Goal: Information Seeking & Learning: Learn about a topic

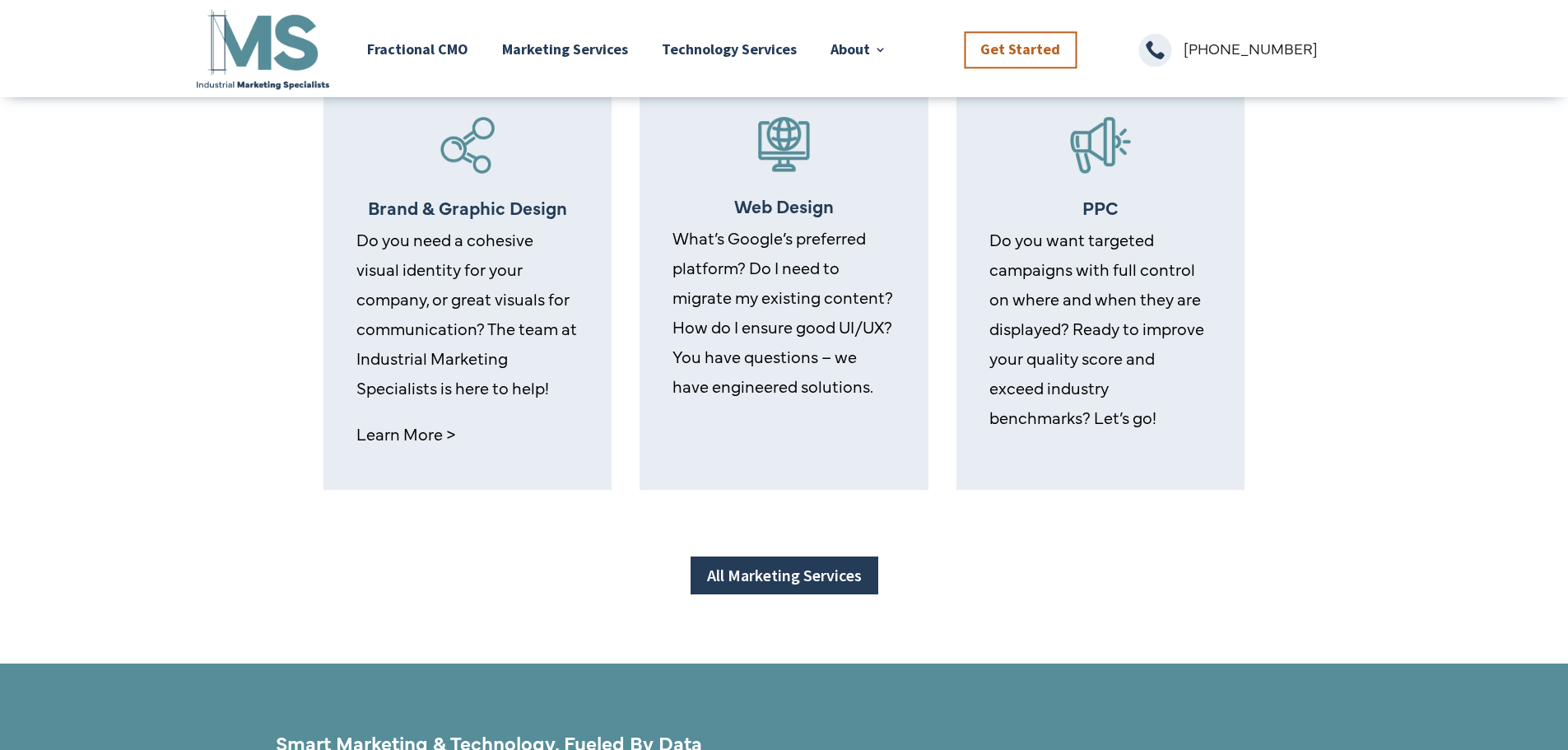
scroll to position [1153, 0]
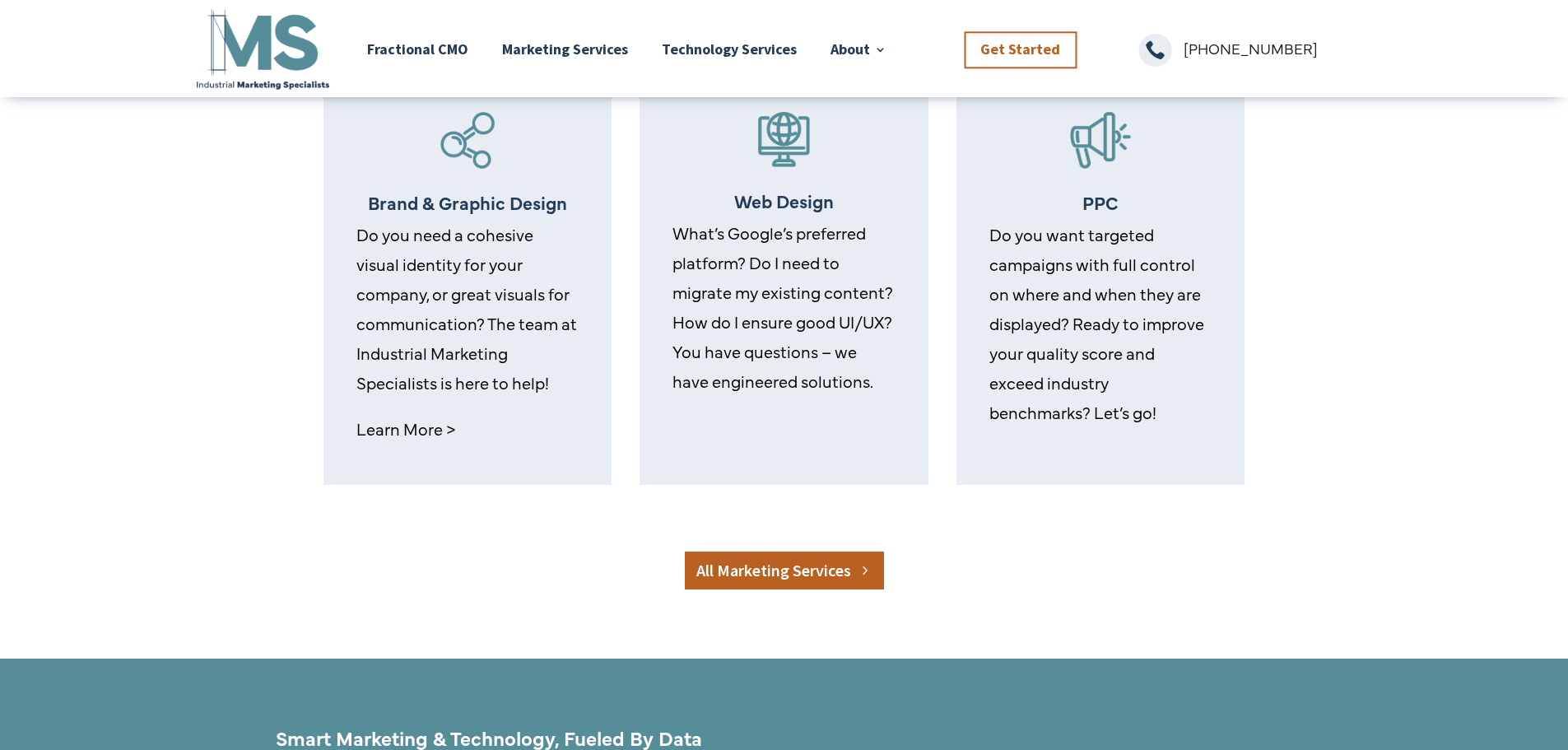
click at [795, 573] on link "All Marketing Services" at bounding box center [785, 570] width 200 height 38
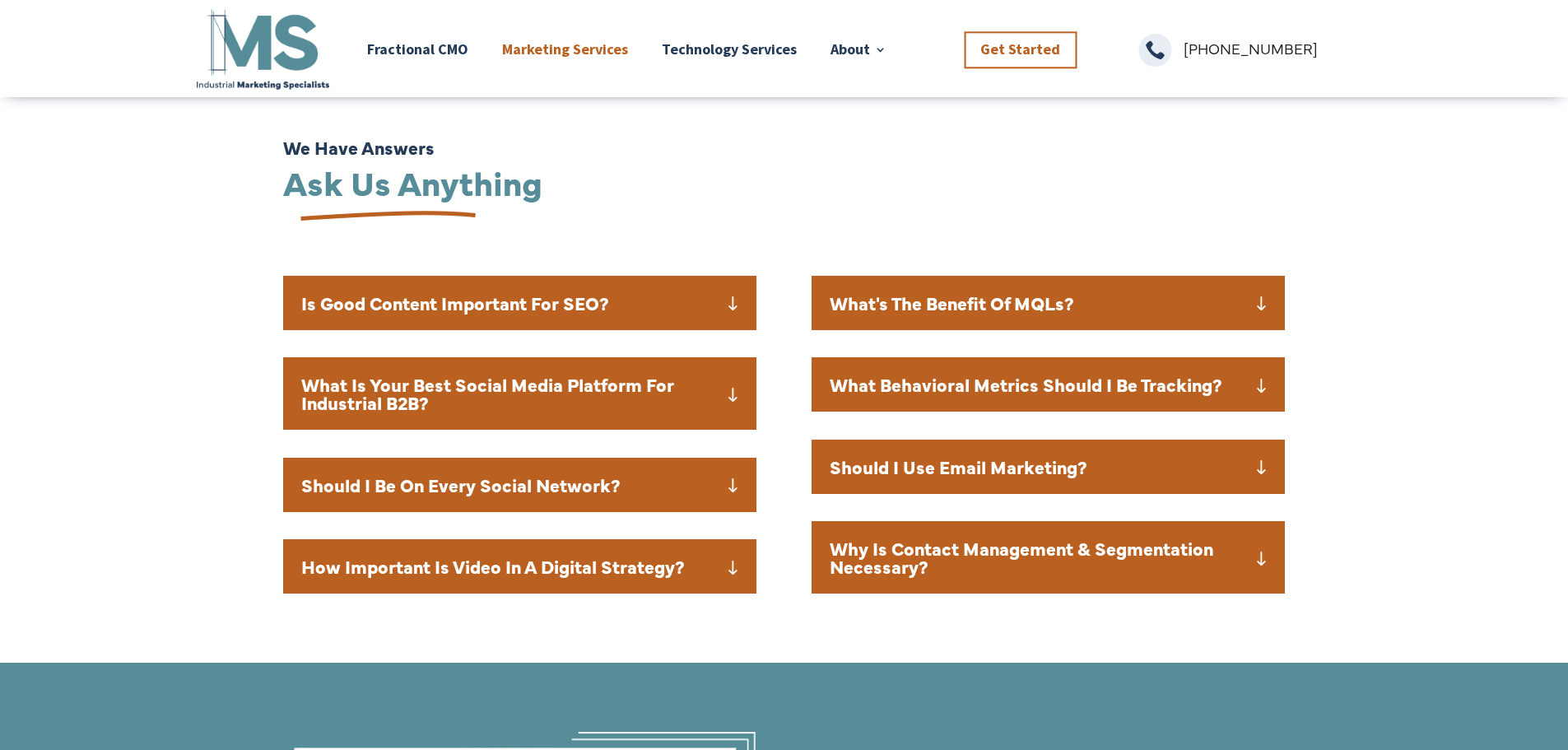
scroll to position [1811, 0]
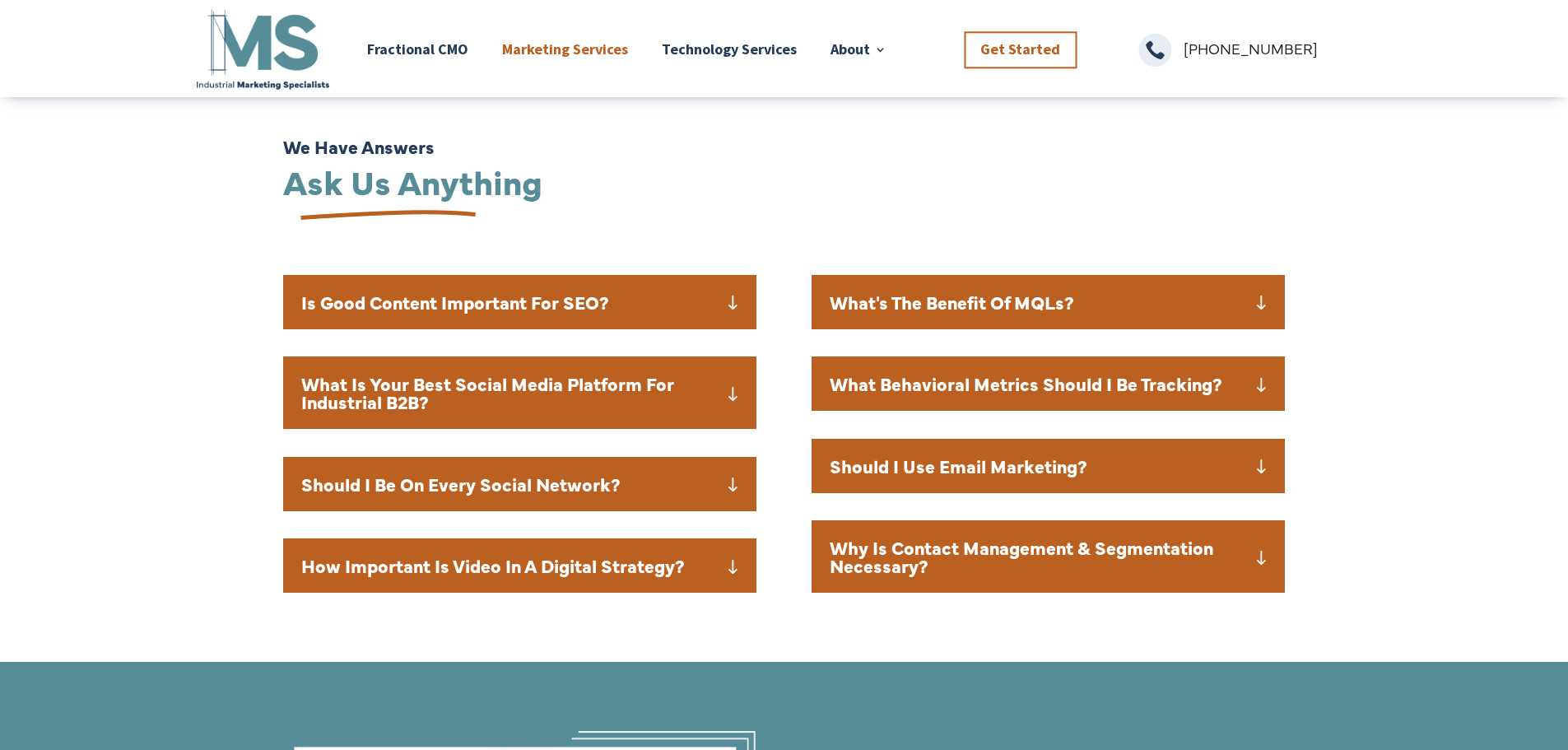
click at [731, 293] on h5 "Is Good Content Important For SEO?" at bounding box center [520, 302] width 437 height 18
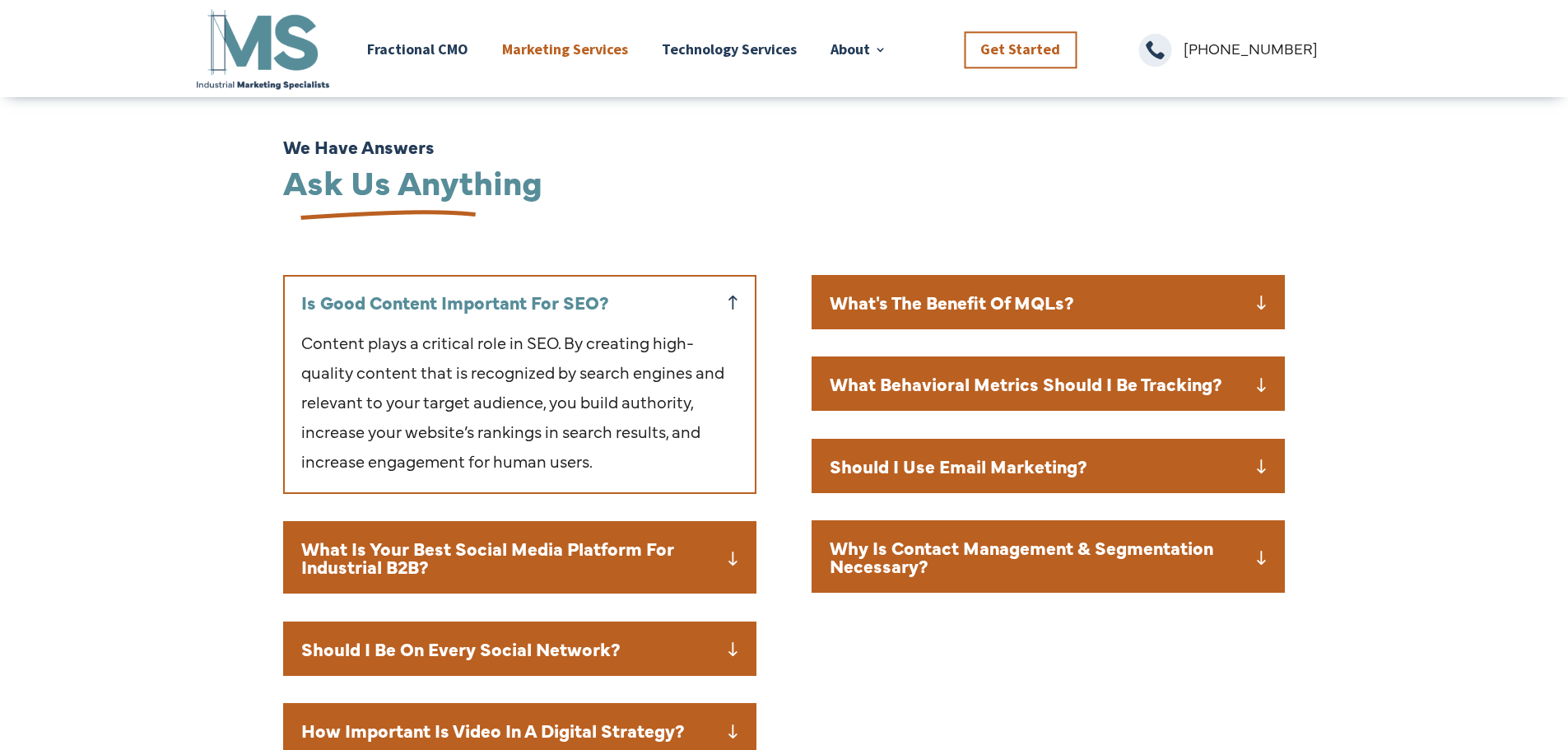
click at [735, 293] on h5 "Is Good Content Important For SEO?" at bounding box center [520, 302] width 437 height 18
